Goal: Task Accomplishment & Management: Manage account settings

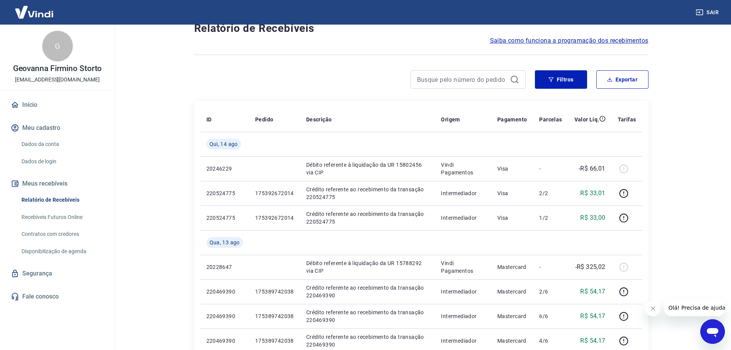
scroll to position [192, 0]
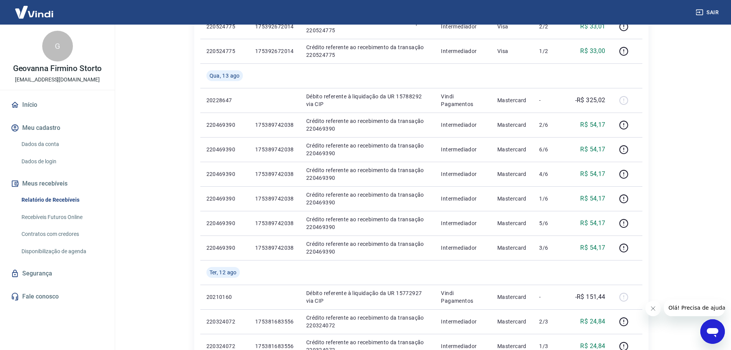
click at [39, 106] on link "Início" at bounding box center [57, 104] width 96 height 17
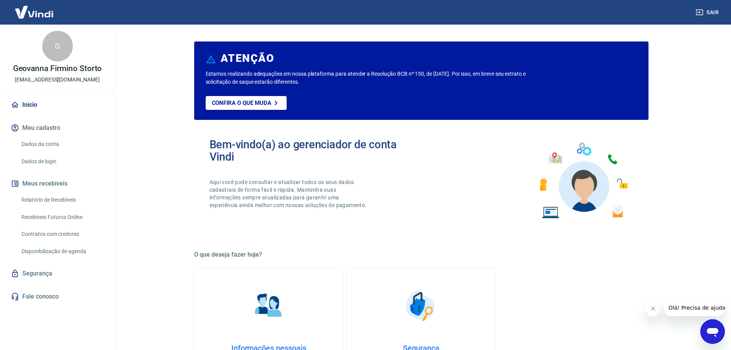
click at [706, 12] on button "Sair" at bounding box center [708, 12] width 28 height 14
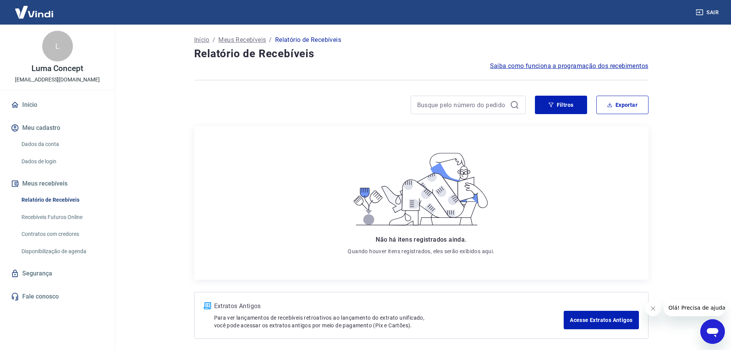
click at [31, 119] on div "Início Meu cadastro Dados da conta Dados de login Meus recebíveis Relatório de …" at bounding box center [57, 200] width 115 height 208
click at [32, 104] on link "Início" at bounding box center [57, 104] width 96 height 17
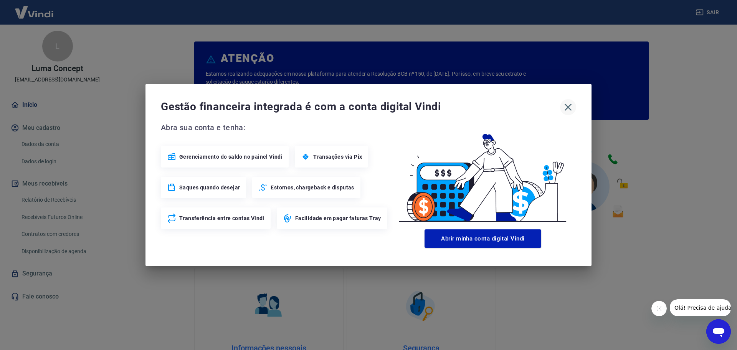
click at [568, 105] on icon "button" at bounding box center [568, 107] width 12 height 12
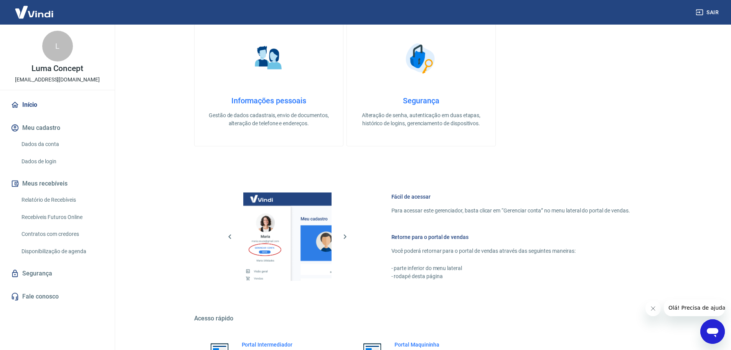
scroll to position [328, 0]
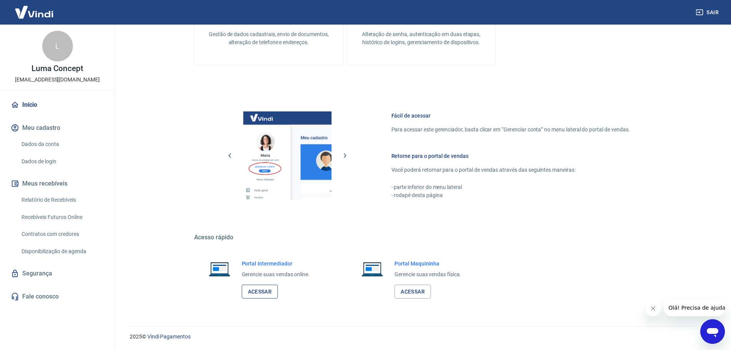
click at [261, 288] on link "Acessar" at bounding box center [260, 291] width 36 height 14
click at [60, 144] on link "Dados da conta" at bounding box center [61, 144] width 87 height 16
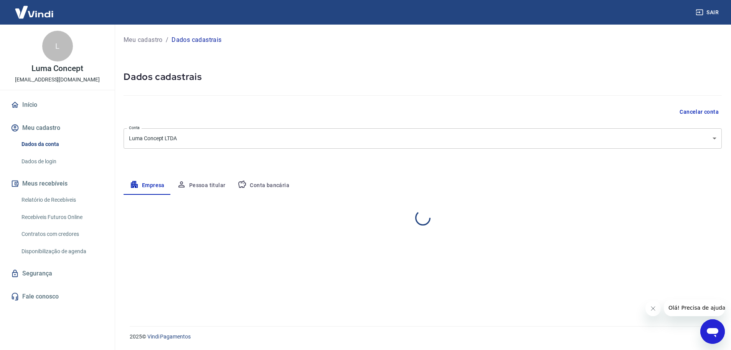
select select "SP"
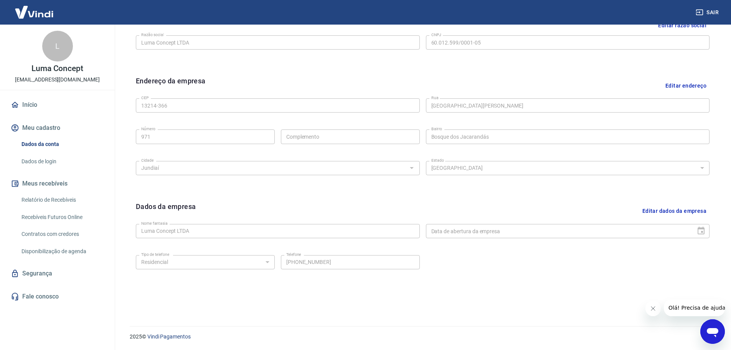
click at [65, 164] on link "Dados de login" at bounding box center [61, 162] width 87 height 16
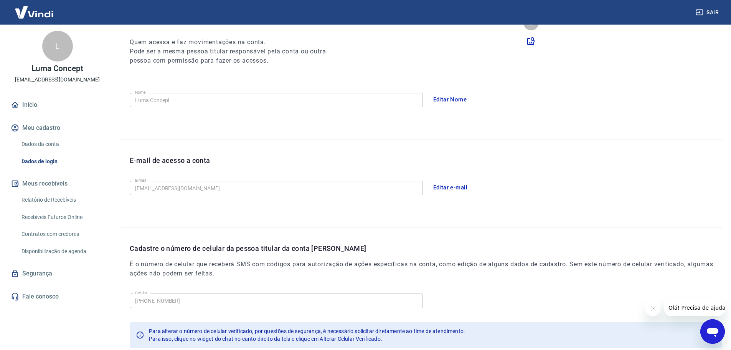
scroll to position [142, 0]
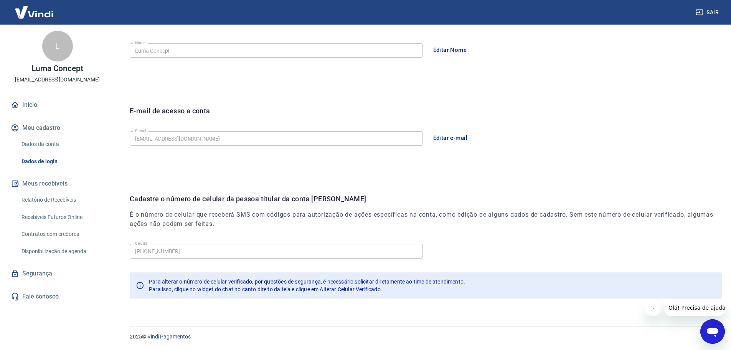
click at [61, 267] on link "Segurança" at bounding box center [57, 273] width 96 height 17
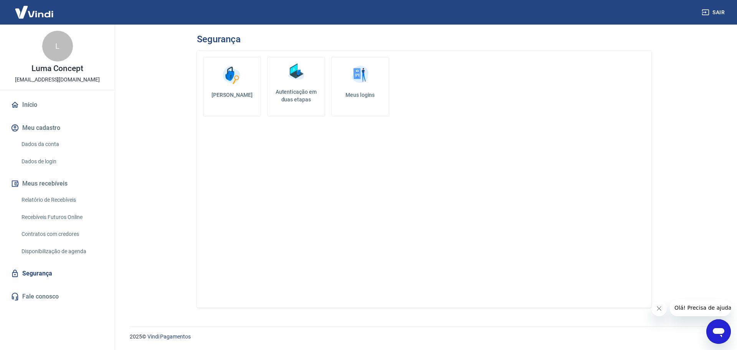
click at [299, 100] on h5 "Autenticação em duas etapas" at bounding box center [296, 95] width 51 height 15
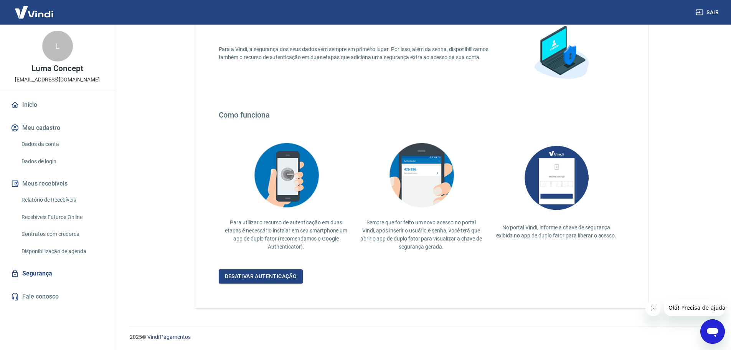
scroll to position [67, 0]
click at [288, 273] on link "Desativar autenticação" at bounding box center [261, 276] width 84 height 14
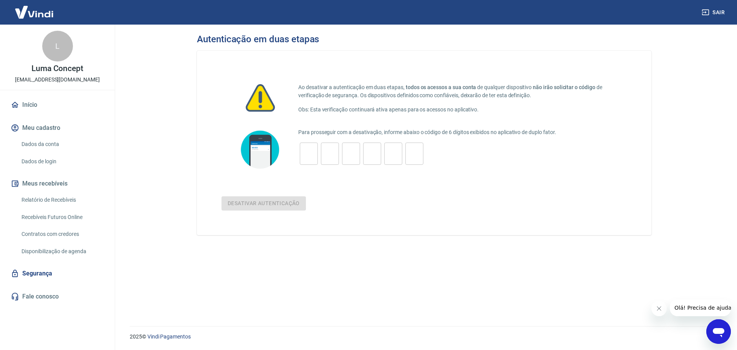
click at [304, 157] on input "tel" at bounding box center [309, 153] width 18 height 17
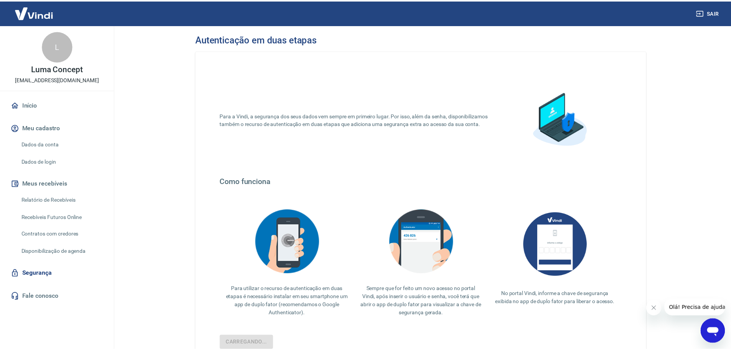
scroll to position [67, 0]
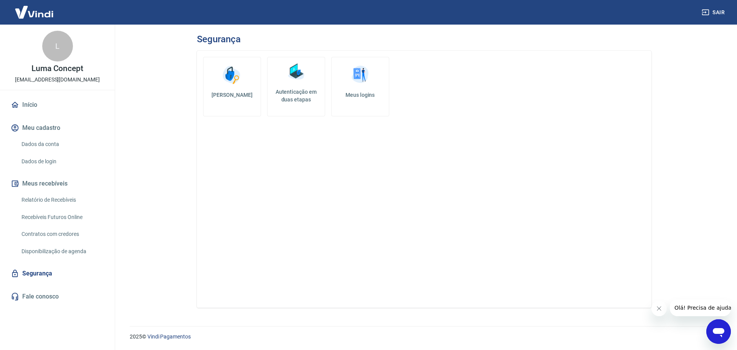
click at [240, 88] on link "Alterar senha" at bounding box center [232, 86] width 58 height 59
click at [357, 91] on link "Meus logins" at bounding box center [360, 86] width 58 height 59
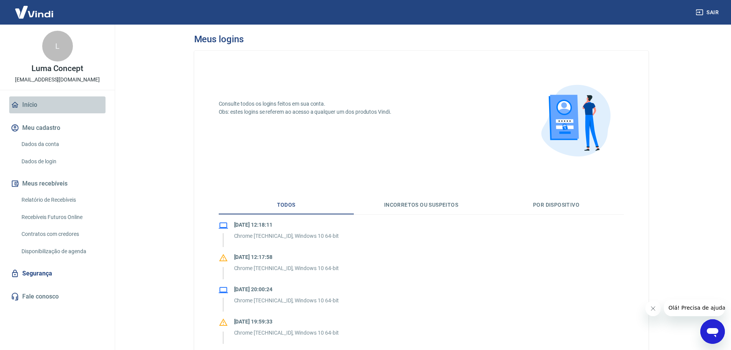
click at [36, 104] on link "Início" at bounding box center [57, 104] width 96 height 17
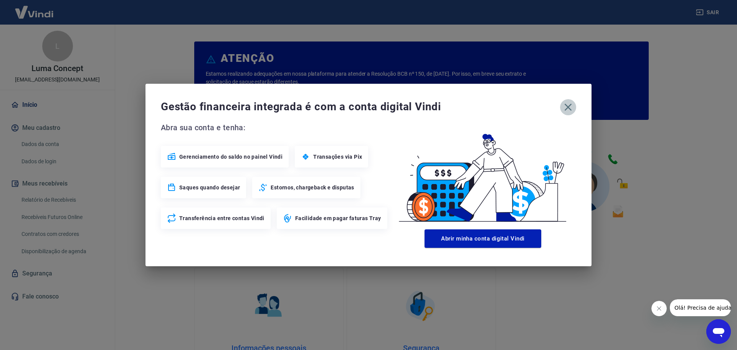
click at [565, 108] on icon "button" at bounding box center [568, 107] width 12 height 12
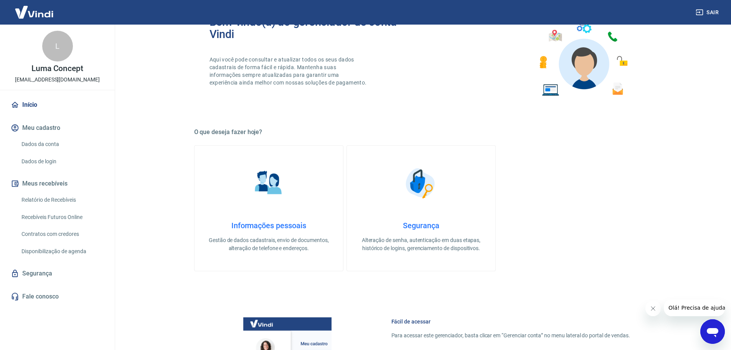
scroll to position [154, 0]
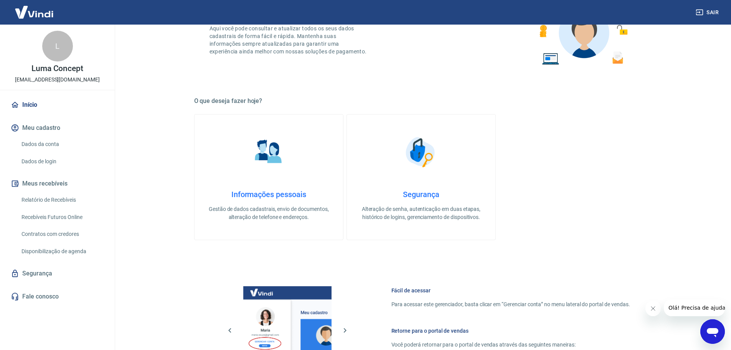
click at [436, 188] on link "Segurança Alteração de senha, autenticação em duas etapas, histórico de logins,…" at bounding box center [421, 177] width 149 height 126
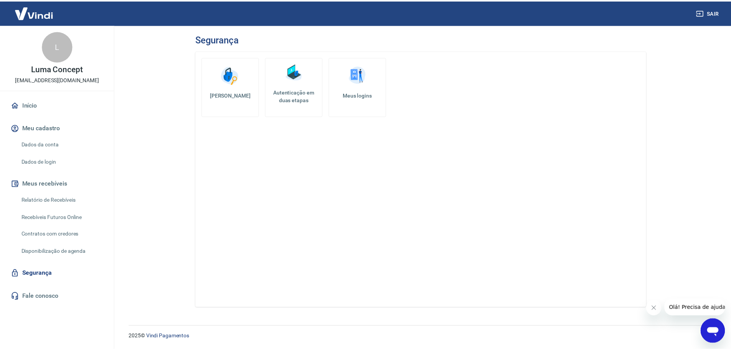
scroll to position [154, 0]
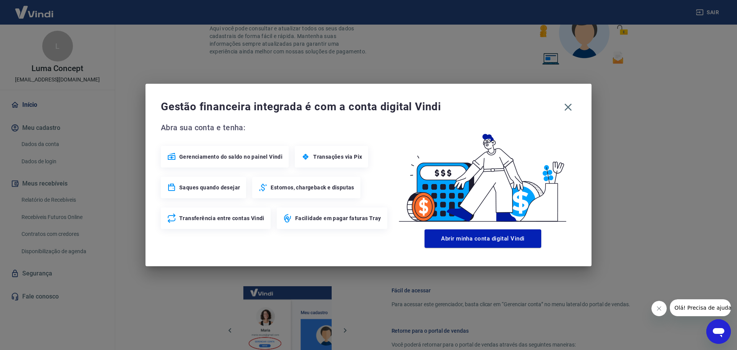
drag, startPoint x: 569, startPoint y: 104, endPoint x: 583, endPoint y: 99, distance: 15.4
click at [569, 104] on icon "button" at bounding box center [568, 107] width 12 height 12
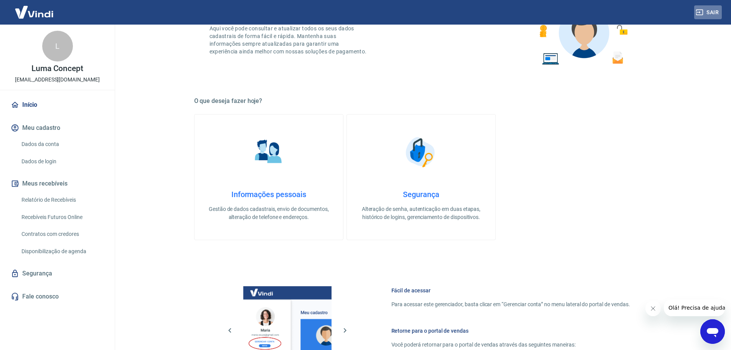
click at [700, 13] on icon "button" at bounding box center [699, 13] width 7 height 6
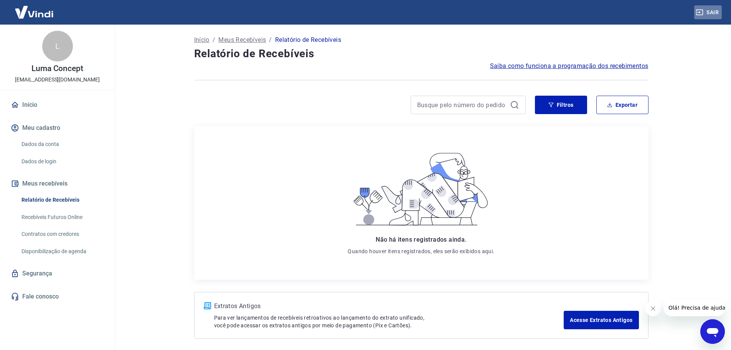
click at [716, 10] on button "Sair" at bounding box center [708, 12] width 28 height 14
